Goal: Find specific page/section

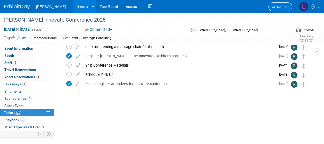
click at [278, 6] on span "Search" at bounding box center [281, 7] width 12 height 4
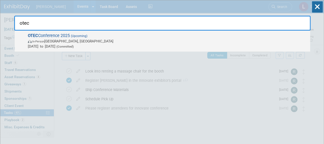
type input "otec"
click at [218, 34] on span "OTEC Conference 2025 (Upcoming) In-Person [GEOGRAPHIC_DATA], [GEOGRAPHIC_DATA] …" at bounding box center [166, 41] width 281 height 16
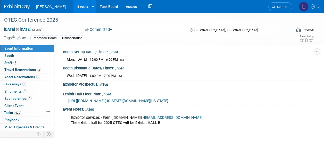
scroll to position [77, 0]
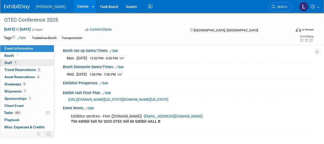
click at [14, 63] on span "7" at bounding box center [15, 63] width 4 height 4
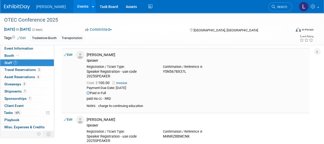
scroll to position [0, 0]
